Goal: Information Seeking & Learning: Learn about a topic

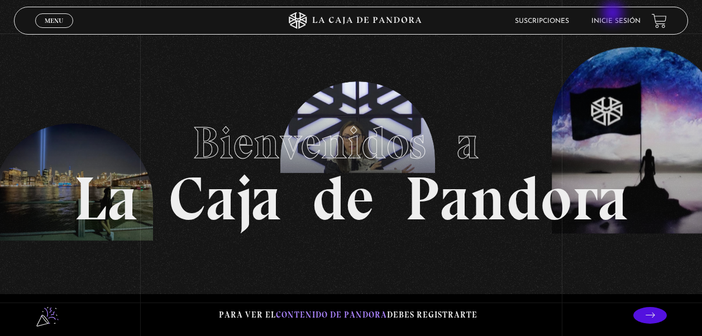
click at [613, 14] on li "Inicie sesión" at bounding box center [615, 20] width 49 height 17
click at [613, 17] on li "Inicie sesión" at bounding box center [615, 20] width 49 height 17
click at [614, 23] on link "Inicie sesión" at bounding box center [615, 21] width 49 height 7
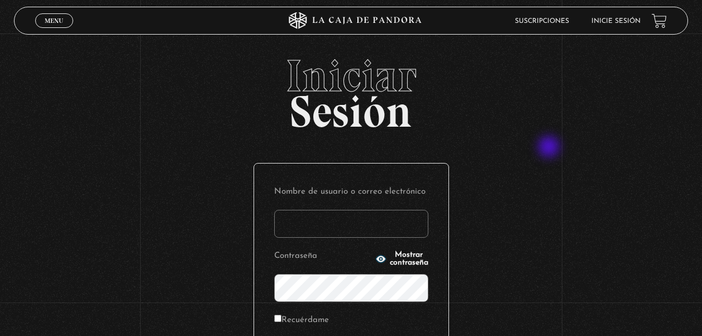
type input "marymonge189@gmail.com"
click at [550, 149] on div "Iniciar Sesión Nombre de usuario o correo electrónico marymonge189@gmail.com Co…" at bounding box center [351, 267] width 702 height 427
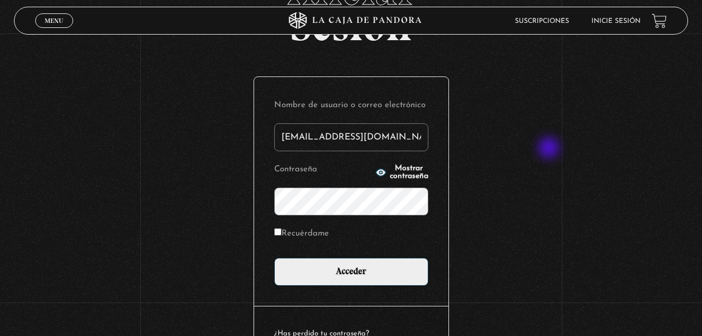
scroll to position [89, 0]
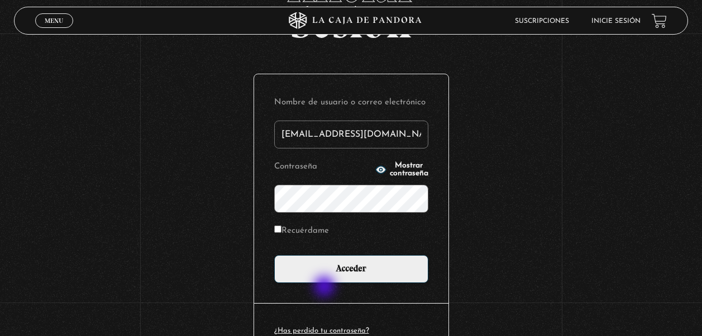
click at [325, 287] on div "Nombre de usuario o correo electrónico marymonge189@gmail.com Contraseña Mostra…" at bounding box center [351, 188] width 194 height 229
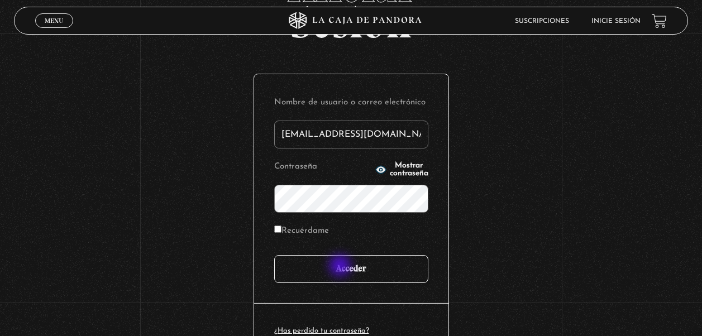
click at [341, 267] on input "Acceder" at bounding box center [351, 269] width 154 height 28
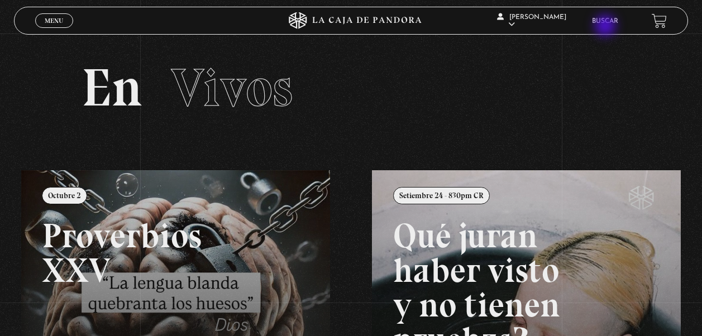
click at [606, 27] on li "Buscar" at bounding box center [605, 20] width 26 height 17
click at [606, 23] on link "Buscar" at bounding box center [605, 21] width 26 height 7
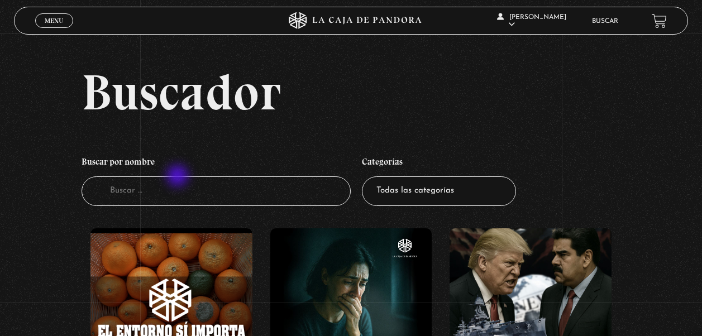
click at [177, 182] on input "Buscador" at bounding box center [216, 191] width 270 height 30
type input "nahuales"
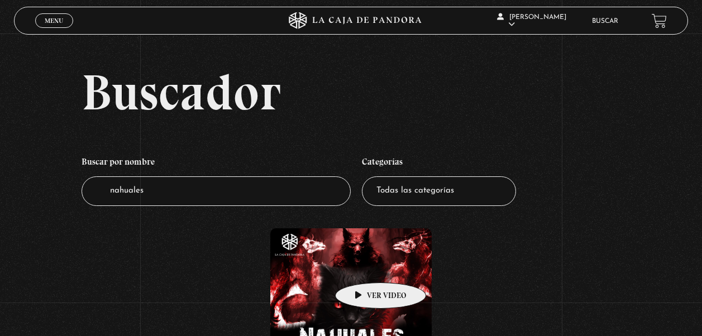
click at [363, 266] on figure at bounding box center [351, 309] width 162 height 162
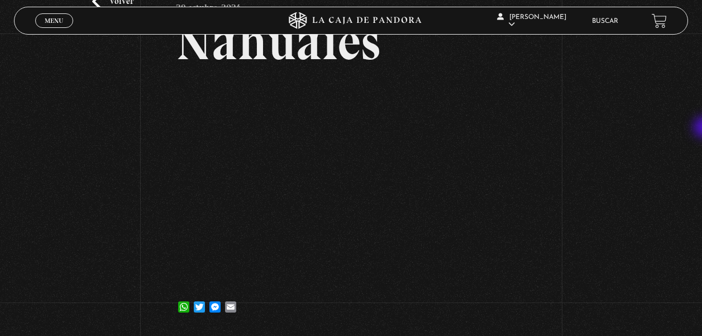
scroll to position [74, 0]
